Goal: Find specific page/section: Find specific page/section

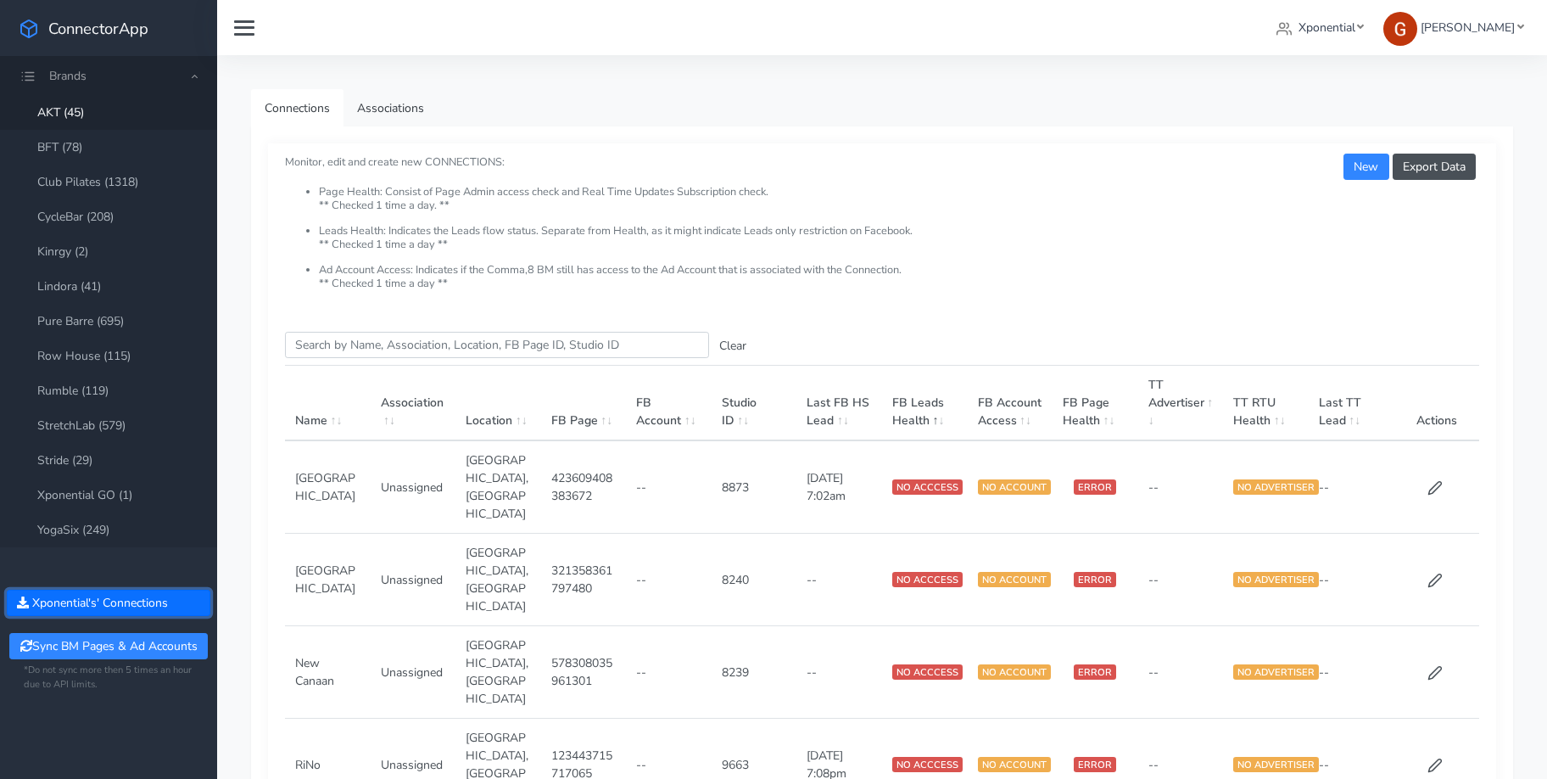
click at [107, 599] on button "Xponential 's' Connections" at bounding box center [109, 603] width 204 height 26
